Goal: Task Accomplishment & Management: Manage account settings

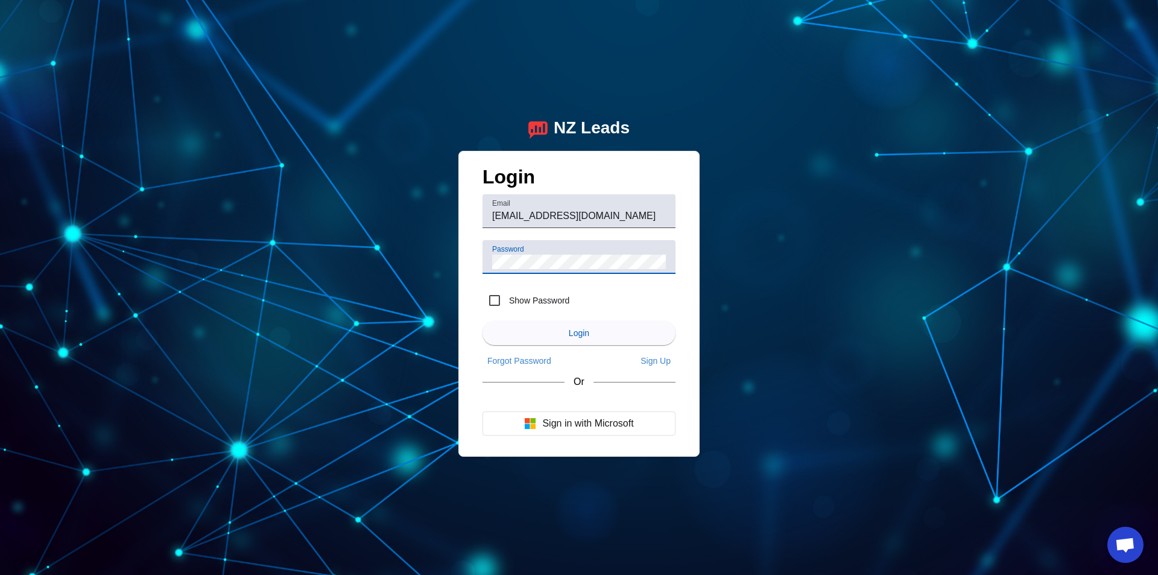
click at [511, 297] on label "Show Password" at bounding box center [538, 300] width 63 height 12
click at [507, 297] on input "Show Password" at bounding box center [495, 300] width 24 height 24
checkbox input "true"
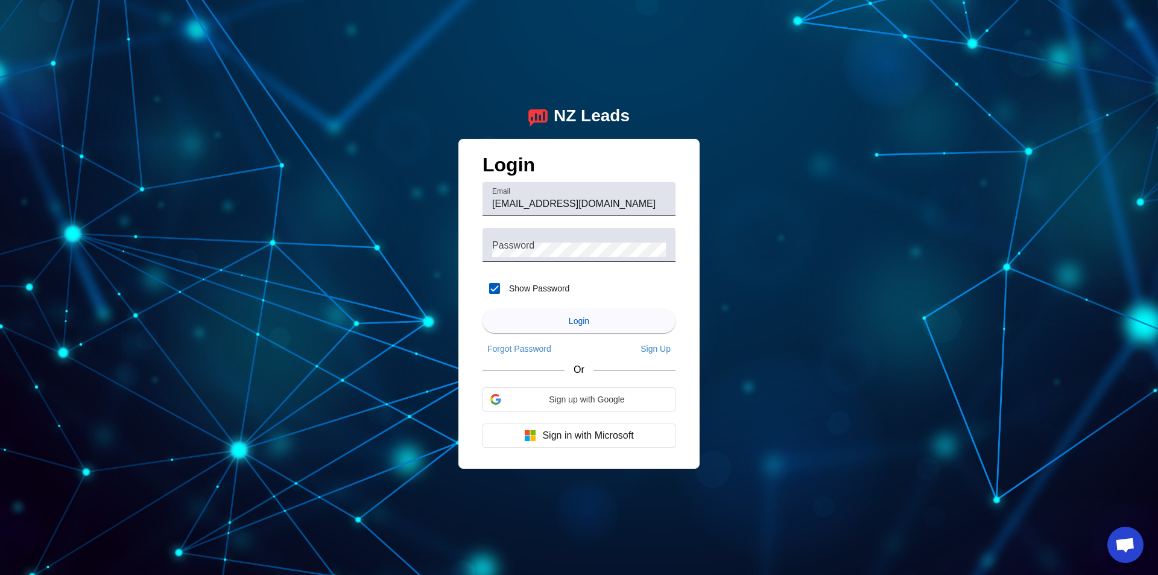
click at [548, 262] on div at bounding box center [579, 268] width 193 height 12
click at [581, 333] on span "submit" at bounding box center [579, 320] width 193 height 29
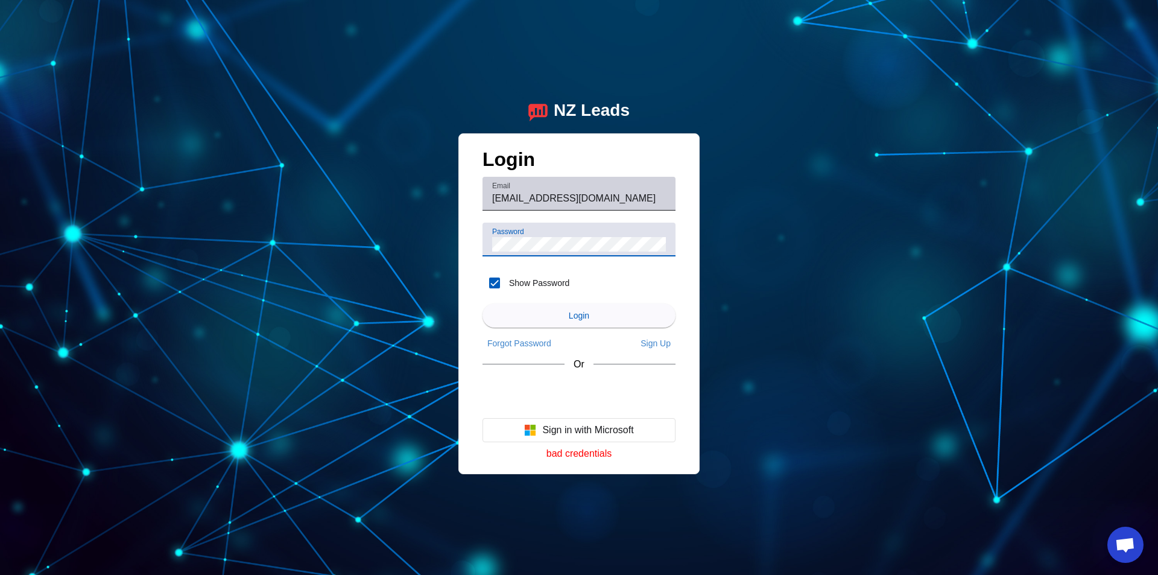
click at [603, 207] on div "Email [EMAIL_ADDRESS][DOMAIN_NAME]" at bounding box center [579, 194] width 174 height 34
click at [749, 267] on div "NZ Leads Login Email [EMAIL_ADDRESS][DOMAIN_NAME] Password Show Password Login …" at bounding box center [579, 287] width 1158 height 575
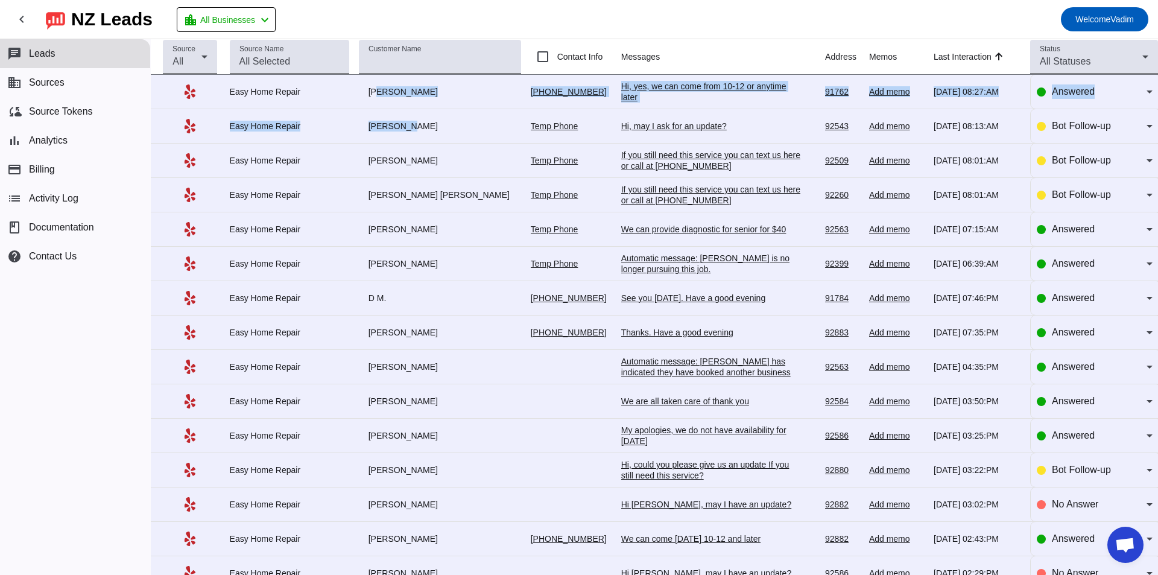
drag, startPoint x: 383, startPoint y: 92, endPoint x: 419, endPoint y: 145, distance: 63.9
click at [416, 130] on tbody "Easy Home Repair [PERSON_NAME] [PHONE_NUMBER] Hi, yes, we can come from 10-12 o…" at bounding box center [654, 505] width 1007 height 860
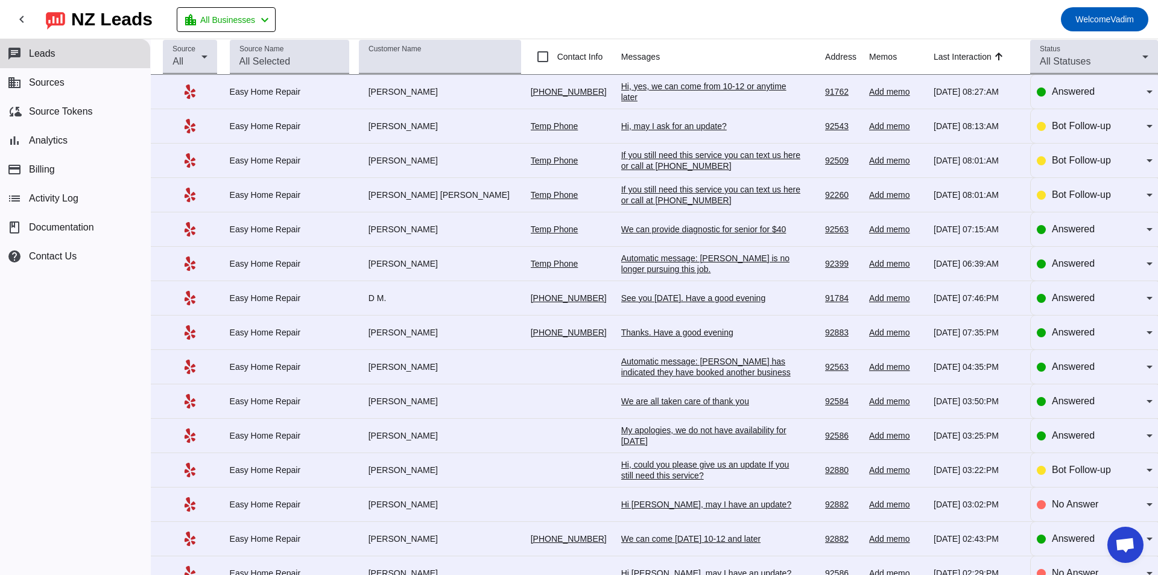
click at [419, 147] on td "[PERSON_NAME]" at bounding box center [445, 161] width 172 height 34
click at [69, 87] on button "business Sources" at bounding box center [75, 82] width 150 height 29
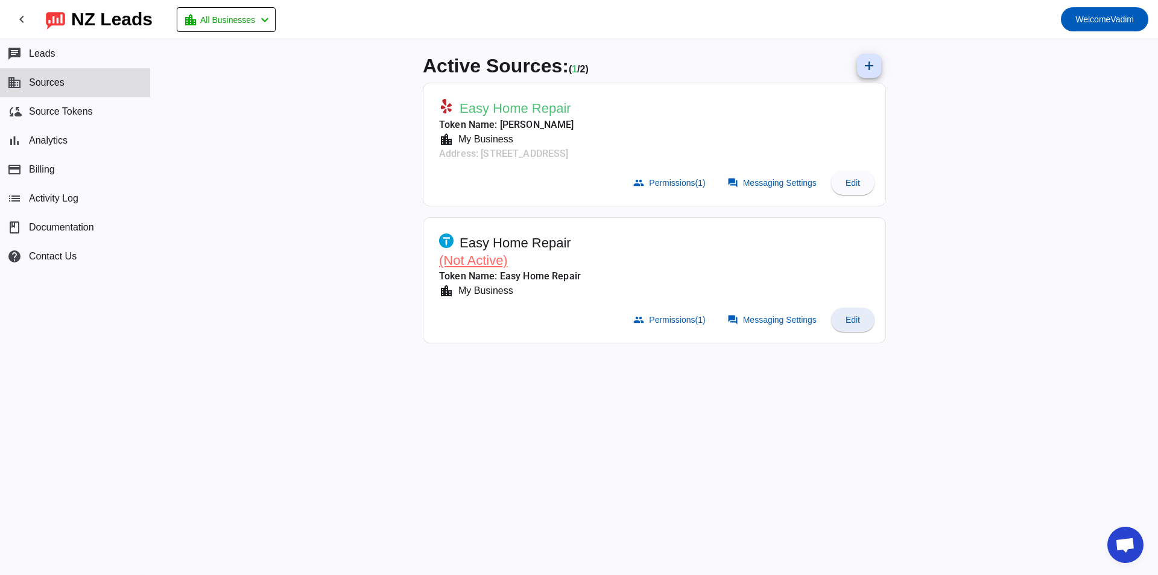
click at [869, 328] on span at bounding box center [852, 319] width 43 height 29
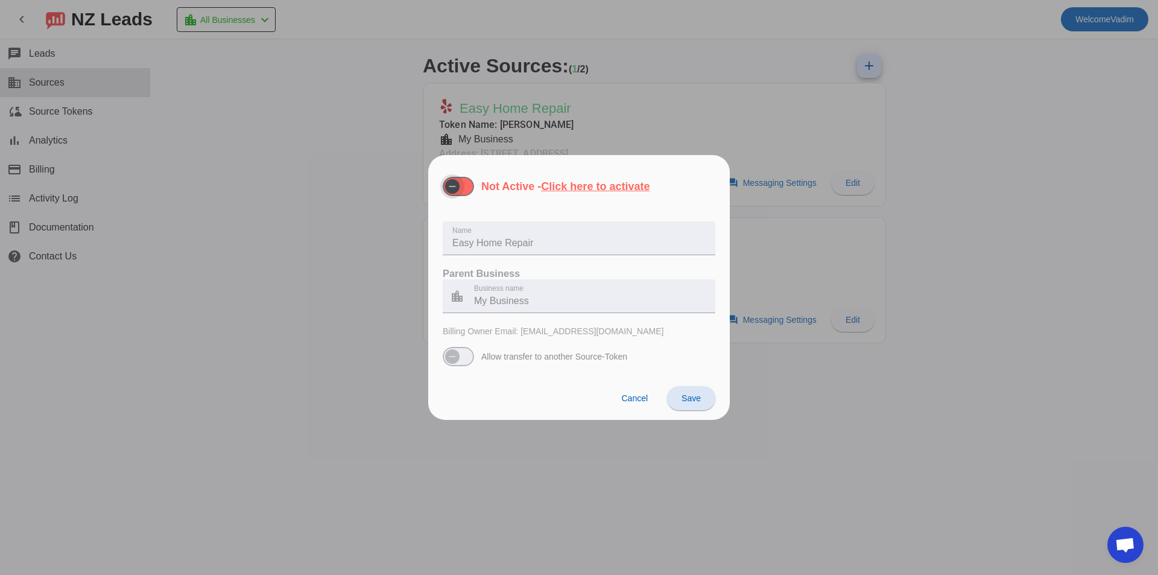
click at [464, 182] on span "button" at bounding box center [458, 186] width 31 height 19
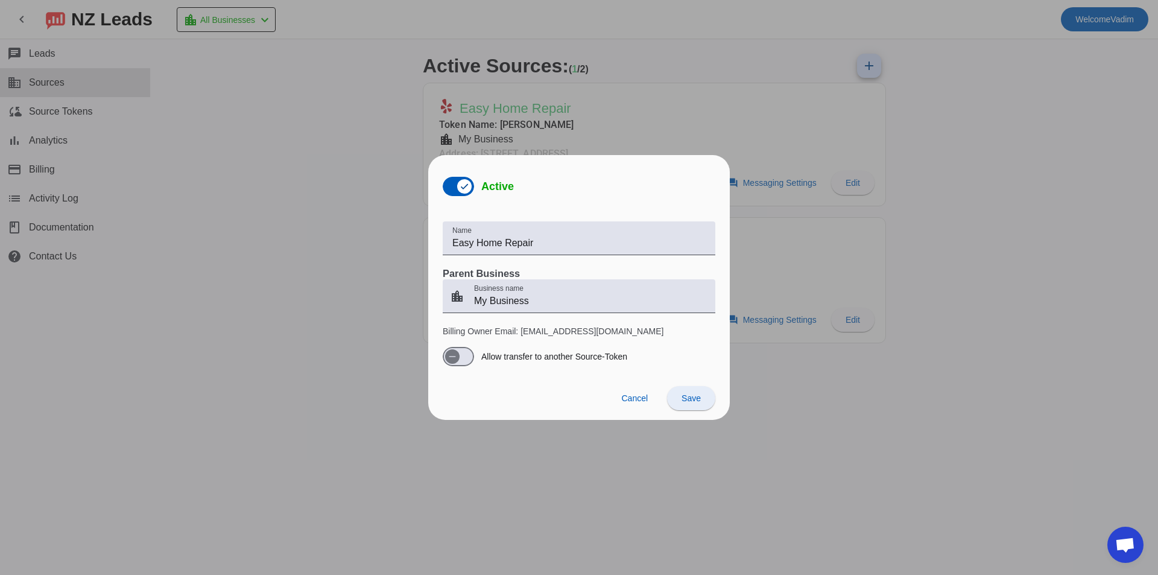
click at [682, 400] on span "Save" at bounding box center [691, 398] width 19 height 10
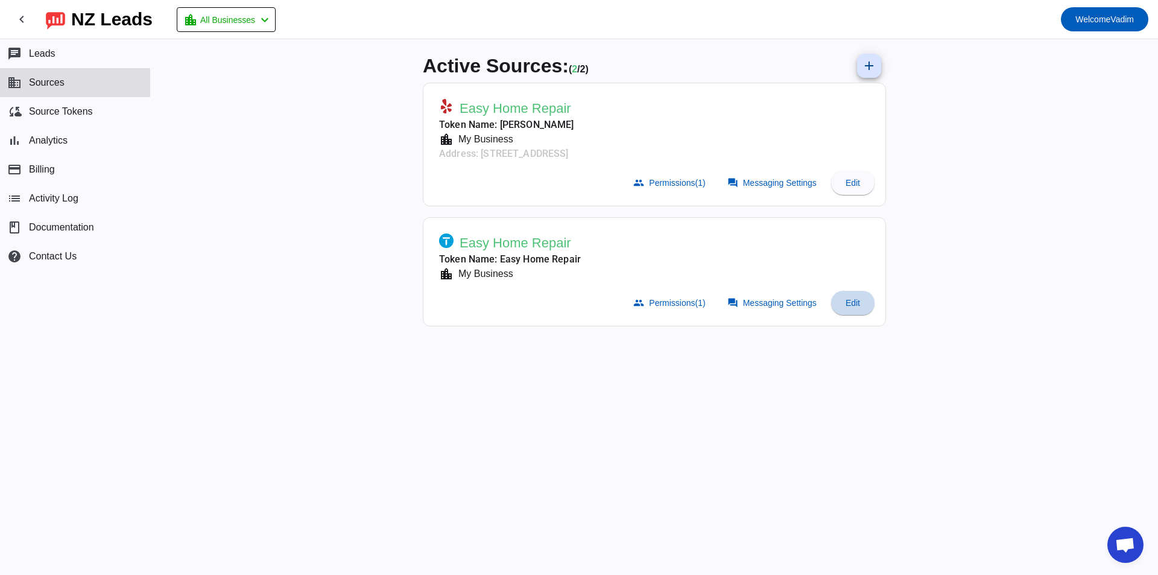
click at [841, 307] on span at bounding box center [852, 302] width 43 height 29
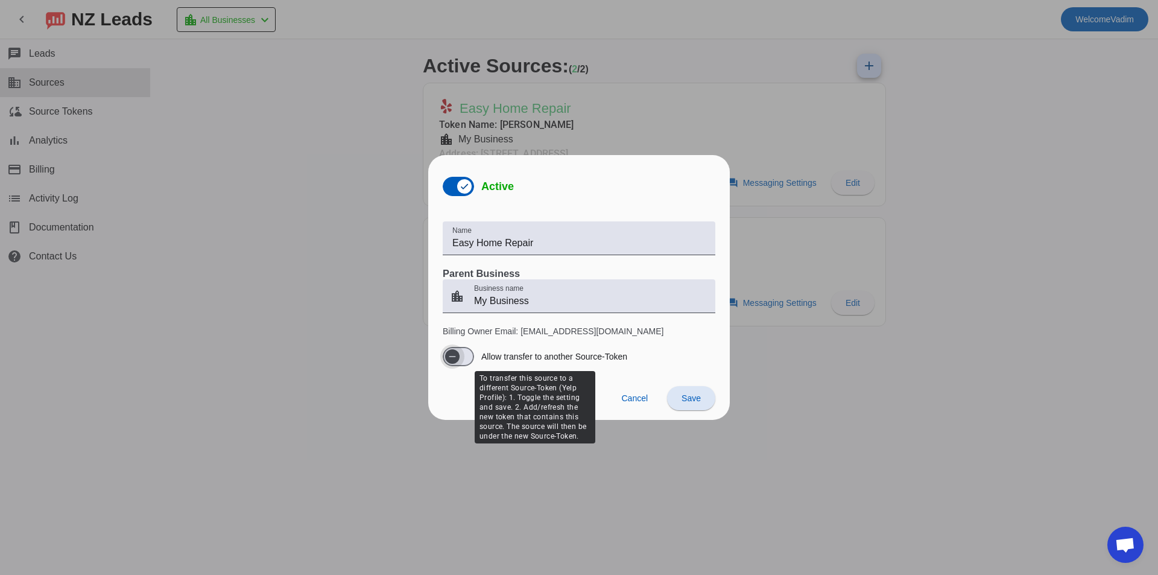
click at [466, 355] on span "button" at bounding box center [458, 356] width 31 height 19
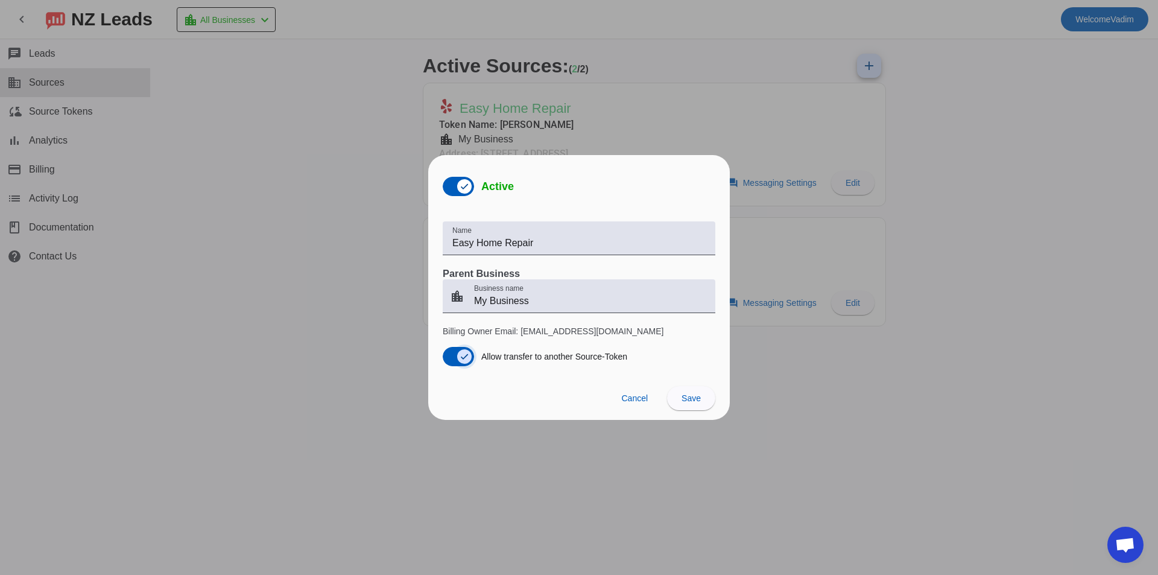
click at [466, 357] on icon "button" at bounding box center [465, 357] width 10 height 10
click at [641, 405] on span at bounding box center [635, 398] width 46 height 24
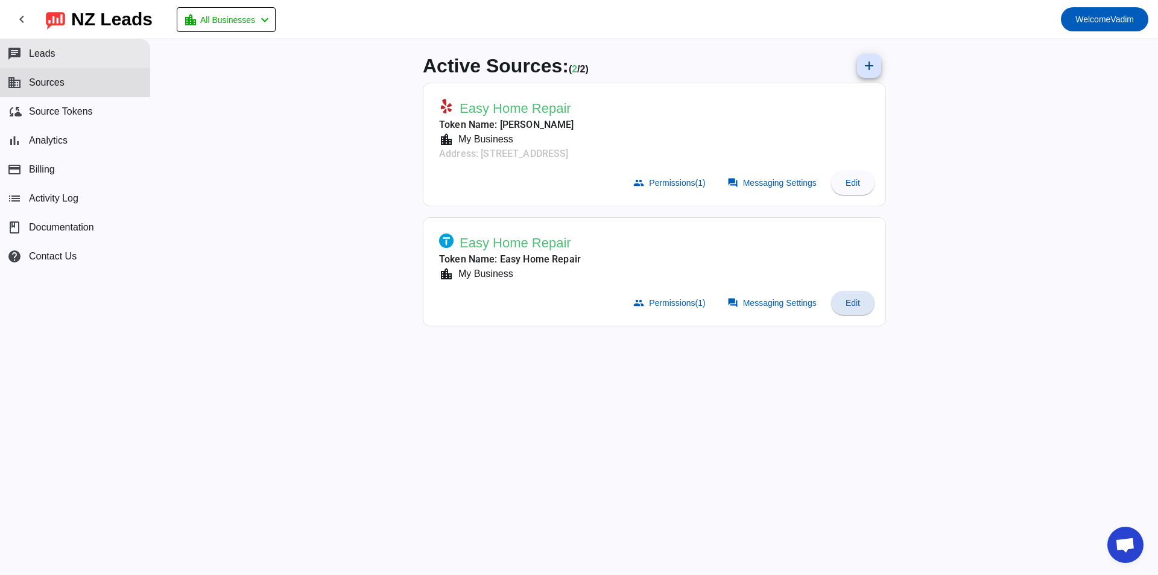
click at [52, 54] on span "Leads" at bounding box center [42, 53] width 27 height 11
